Goal: Task Accomplishment & Management: Use online tool/utility

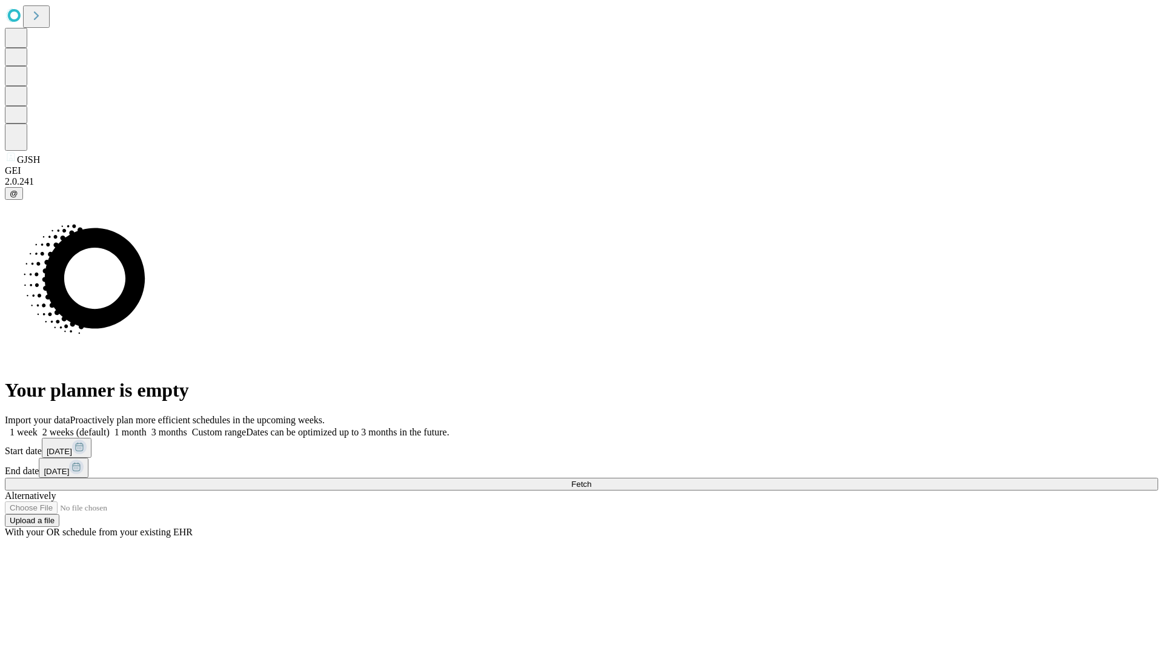
click at [591, 480] on span "Fetch" at bounding box center [581, 484] width 20 height 9
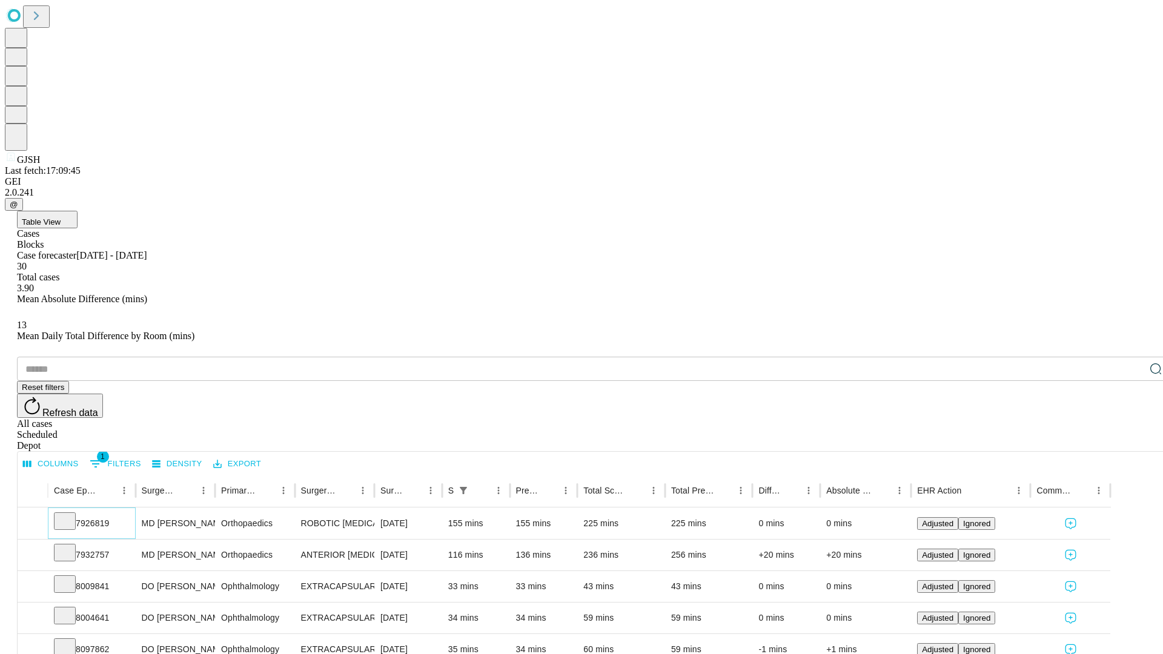
click at [71, 514] on icon at bounding box center [65, 520] width 12 height 12
